Goal: Information Seeking & Learning: Check status

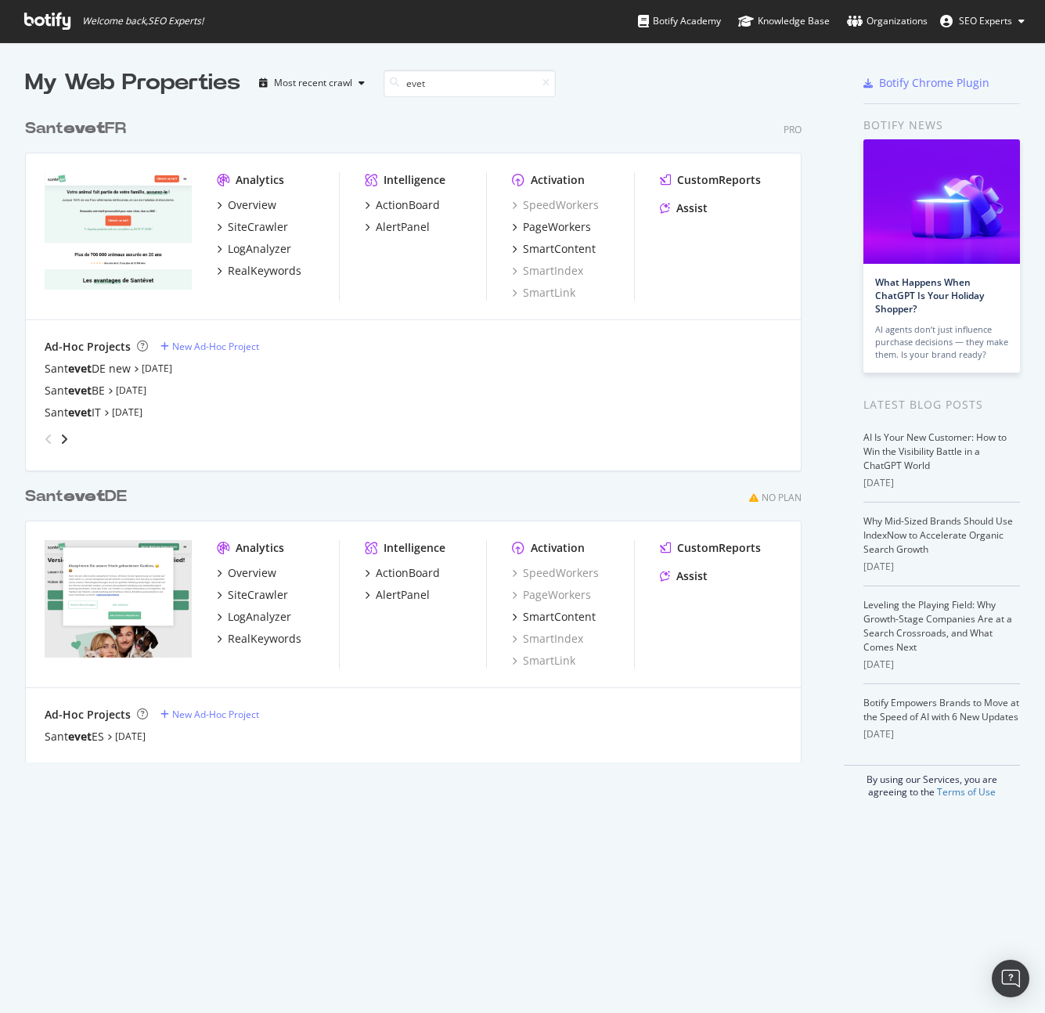
scroll to position [652, 777]
type input "e"
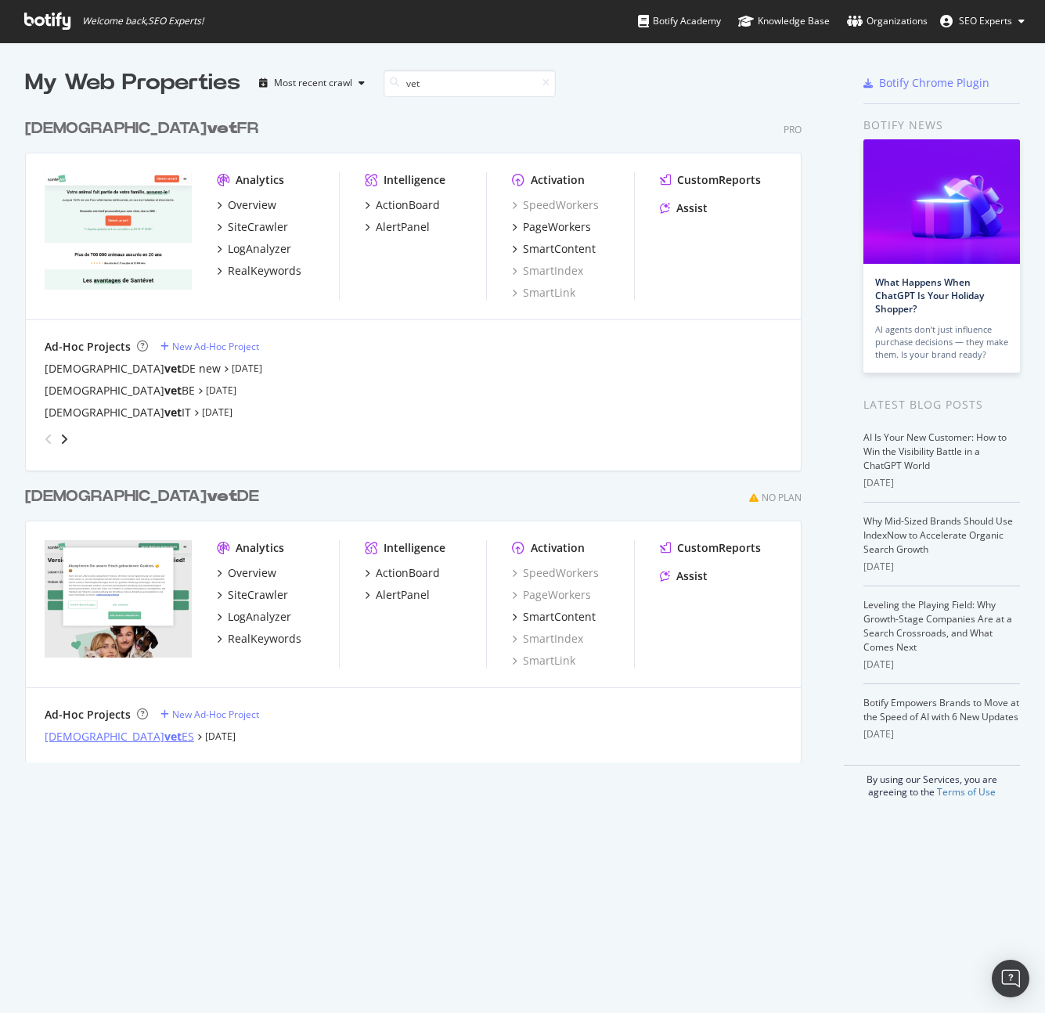
type input "vet"
click at [93, 736] on div "[DEMOGRAPHIC_DATA] vet ES" at bounding box center [119, 737] width 149 height 16
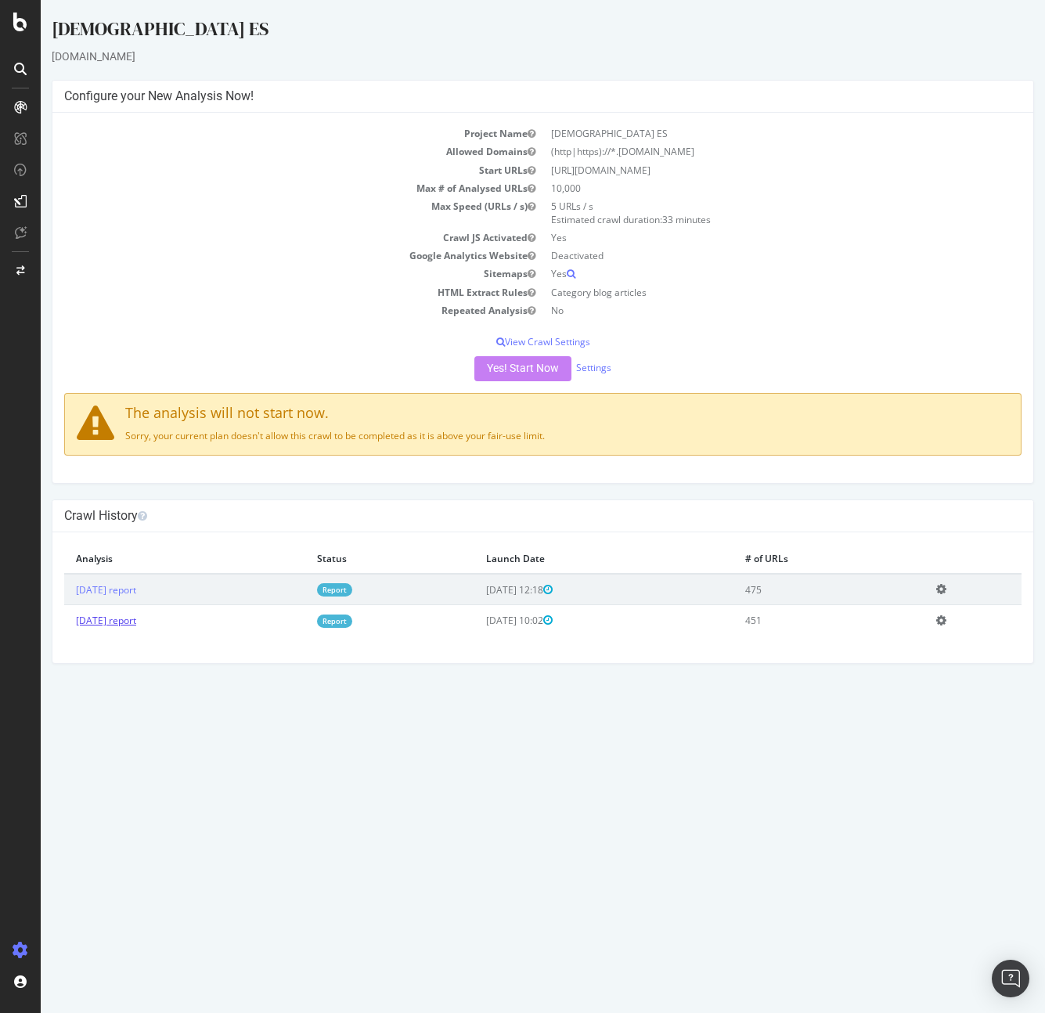
click at [133, 625] on link "[DATE] report" at bounding box center [106, 620] width 60 height 13
